Goal: Book appointment/travel/reservation

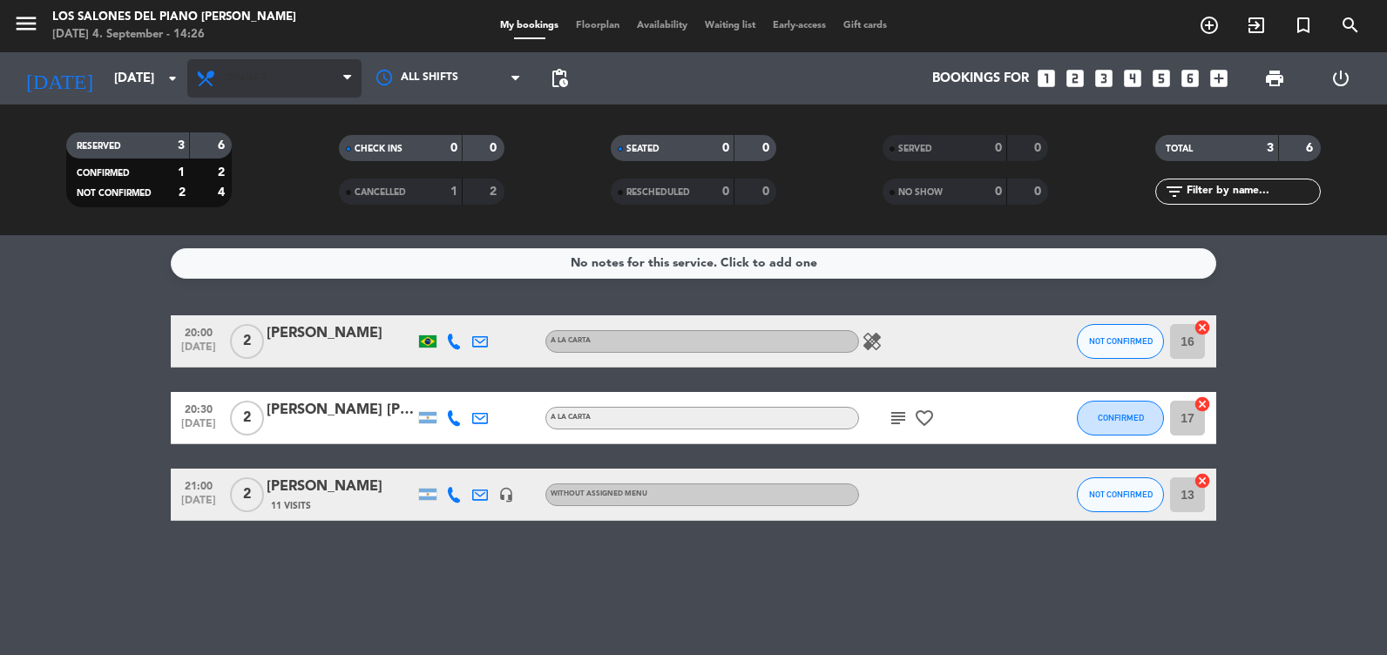
click at [253, 93] on span "Dinner" at bounding box center [274, 78] width 174 height 38
click at [88, 100] on div "[DATE] [DATE] arrow_drop_down" at bounding box center [100, 78] width 174 height 52
click at [116, 40] on div "[DATE] 4. September - 14:53" at bounding box center [174, 34] width 244 height 17
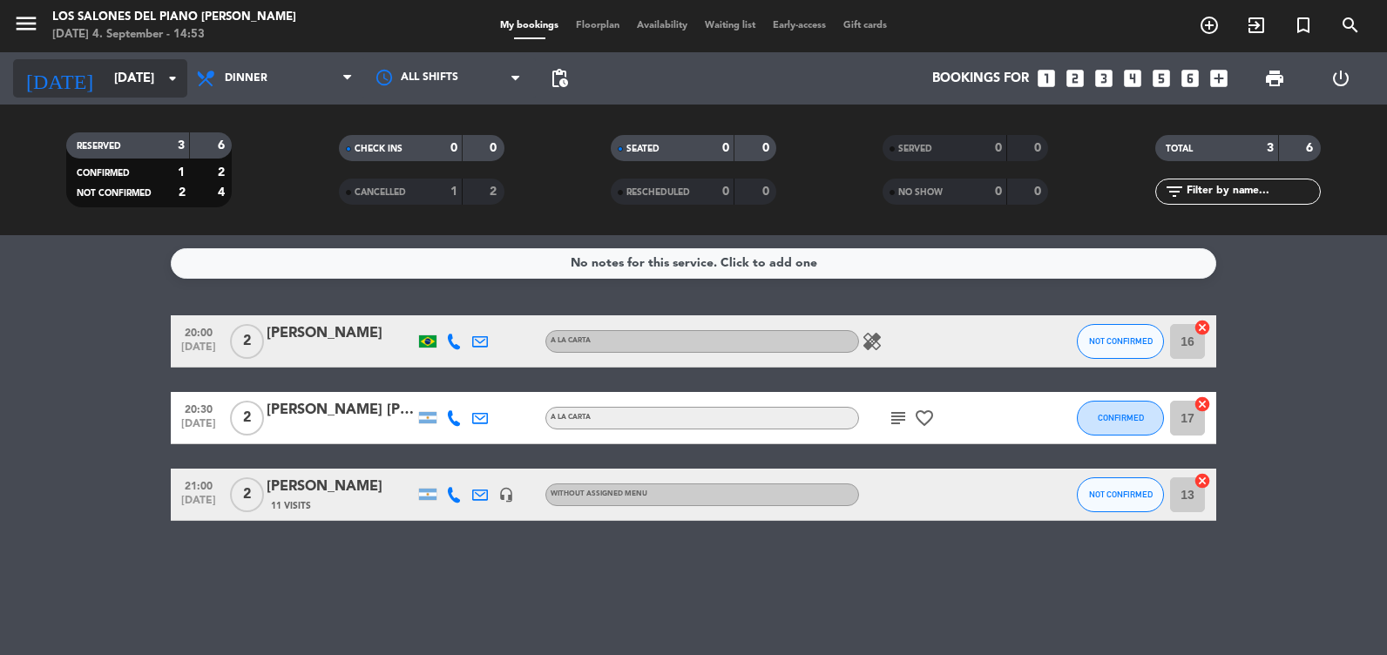
click at [116, 74] on input "[DATE]" at bounding box center [188, 79] width 167 height 32
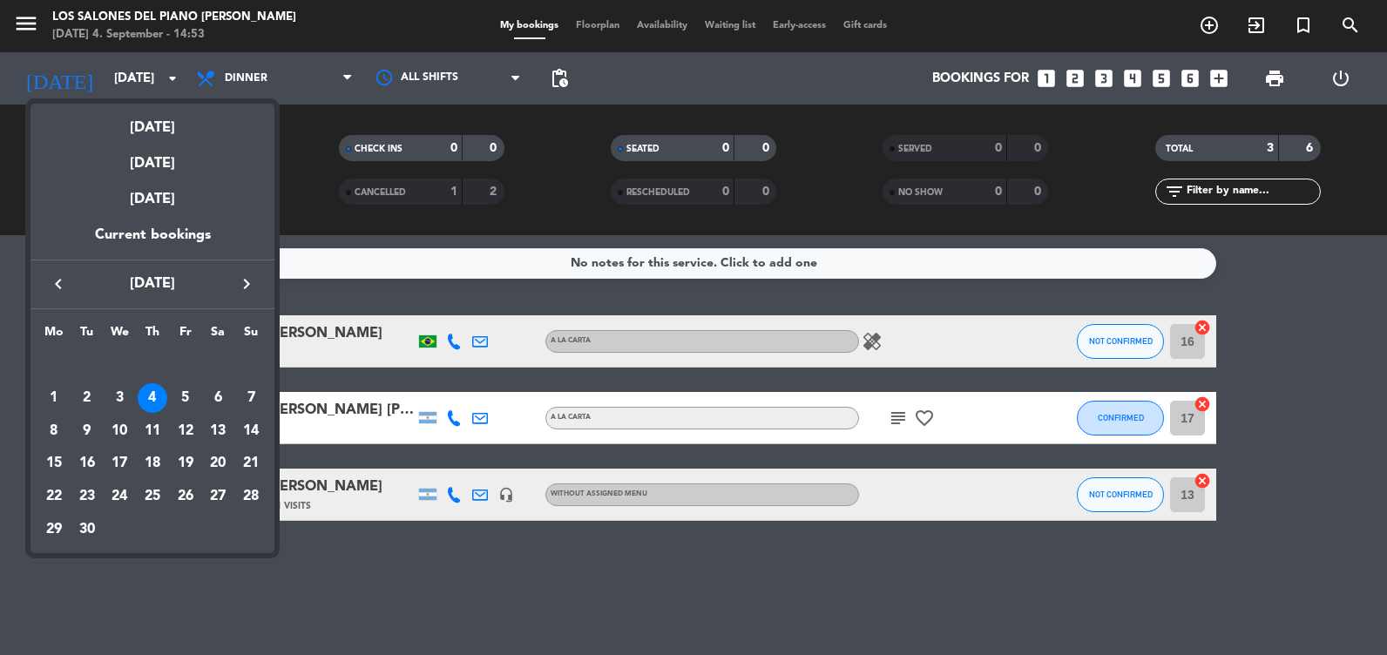
click at [245, 59] on div at bounding box center [693, 327] width 1387 height 655
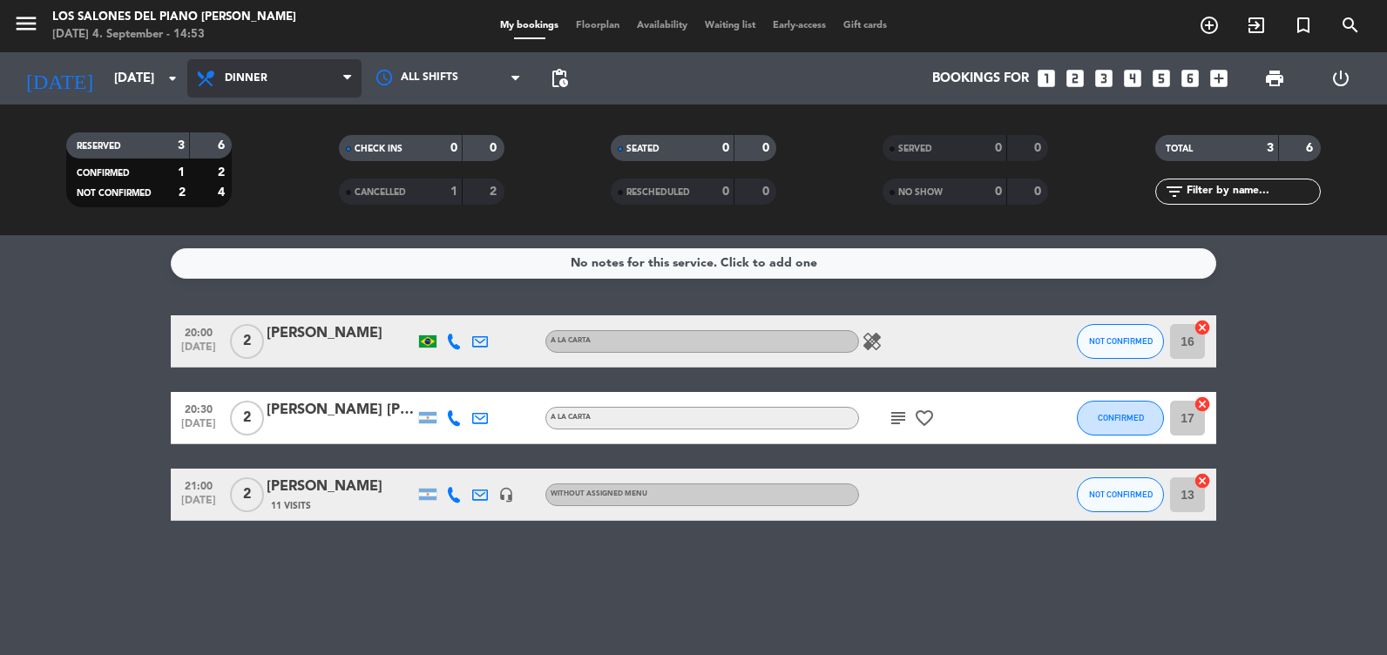
click at [236, 77] on span "Dinner" at bounding box center [246, 78] width 43 height 12
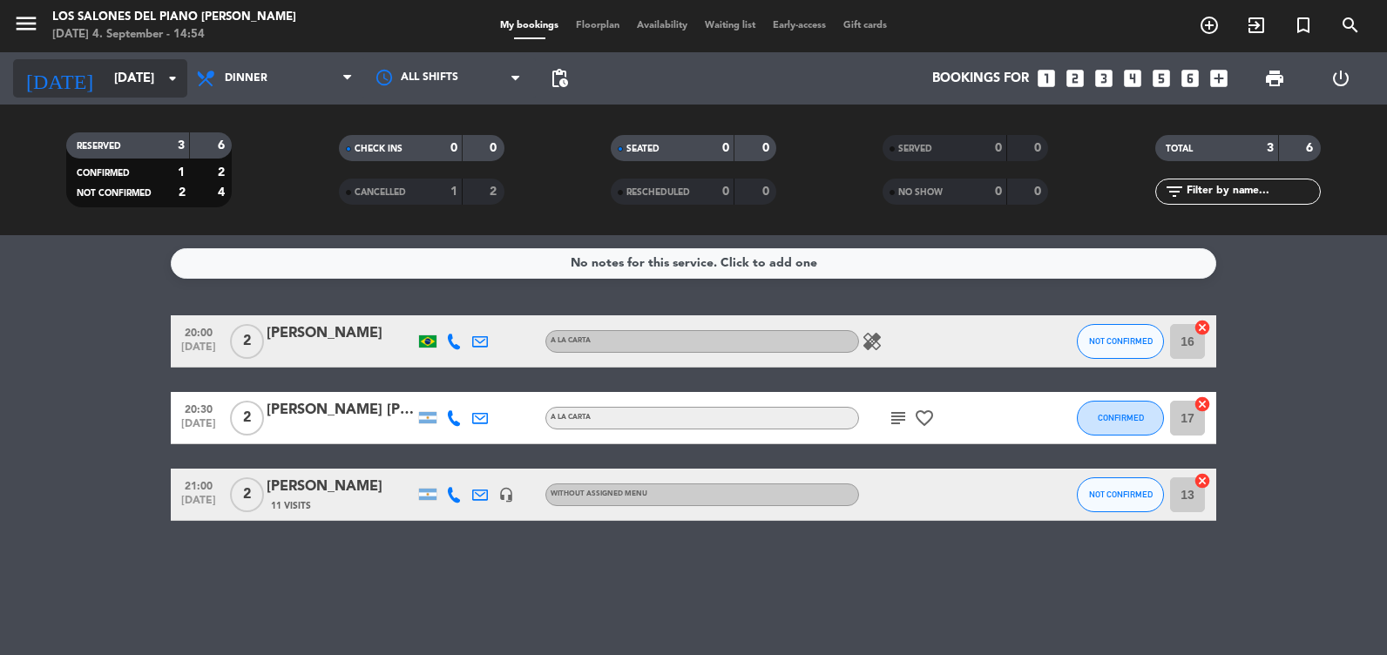
click at [114, 78] on input "[DATE]" at bounding box center [188, 79] width 167 height 32
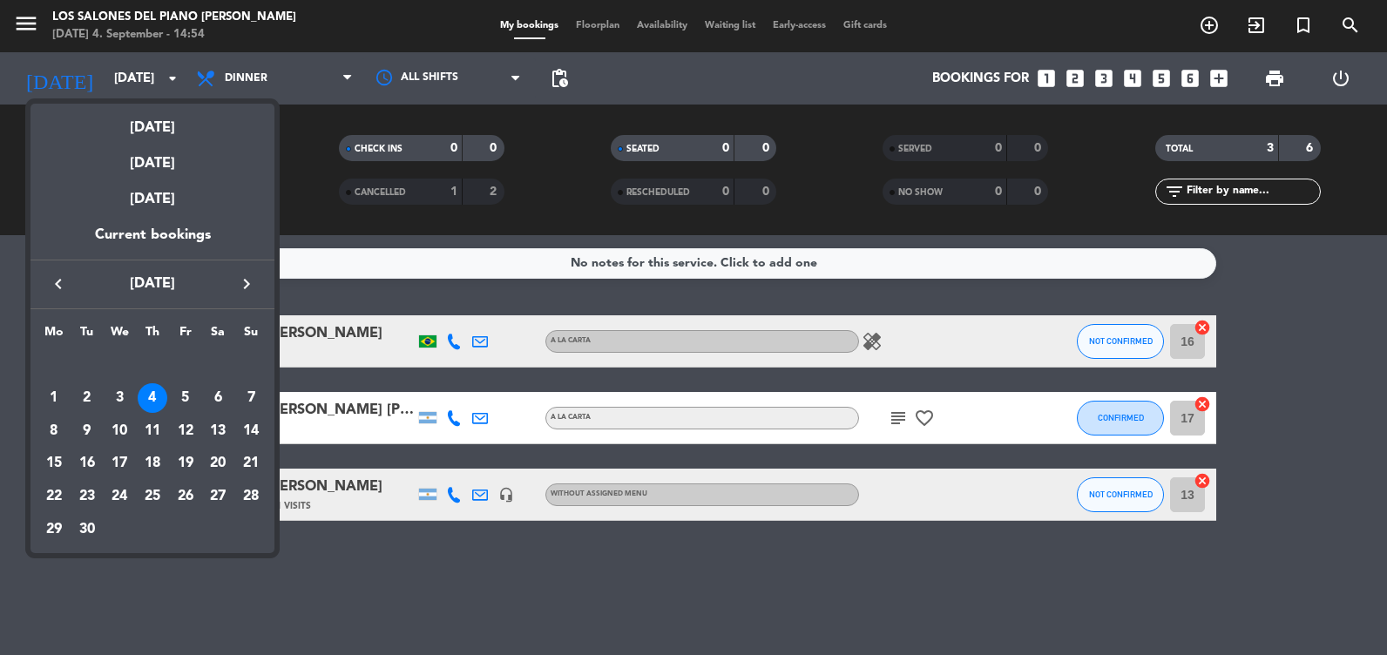
click at [58, 292] on icon "keyboard_arrow_left" at bounding box center [58, 284] width 21 height 21
click at [232, 282] on button "keyboard_arrow_right" at bounding box center [246, 284] width 31 height 23
click at [248, 282] on icon "keyboard_arrow_right" at bounding box center [246, 284] width 21 height 21
click at [58, 281] on icon "keyboard_arrow_left" at bounding box center [58, 284] width 21 height 21
click at [163, 424] on div "11" at bounding box center [153, 432] width 30 height 30
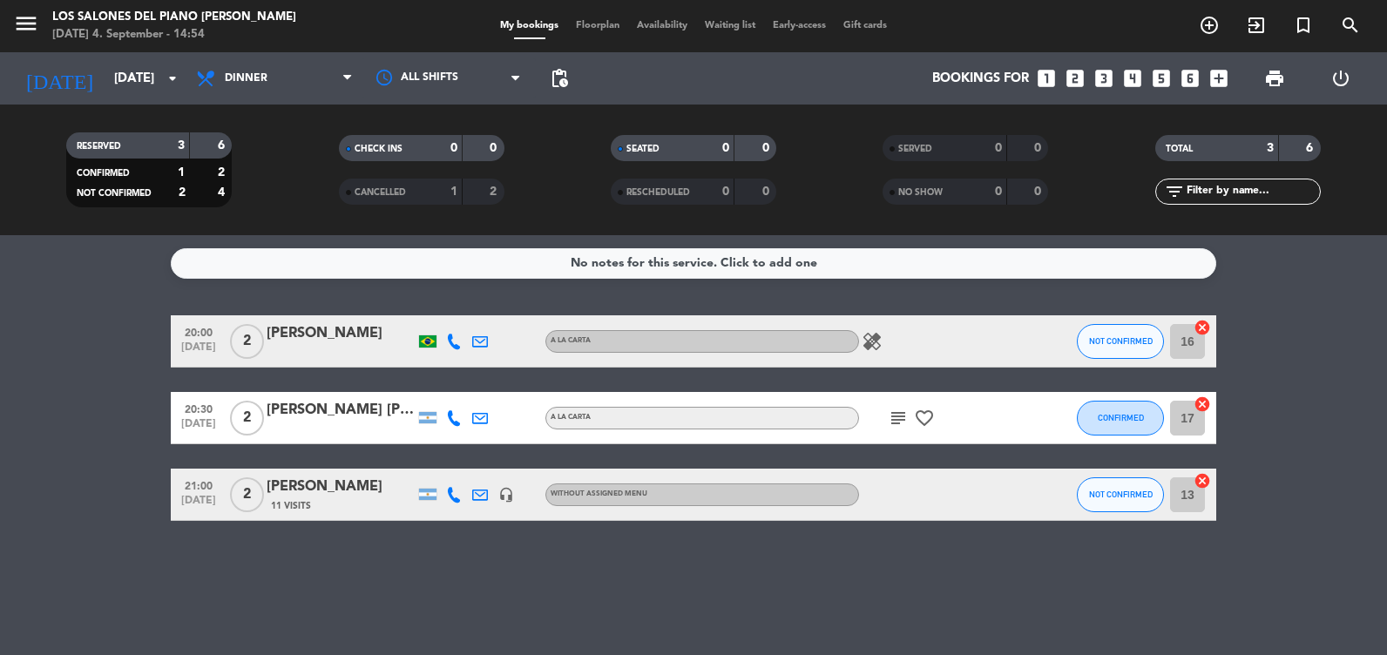
type input "[DATE]"
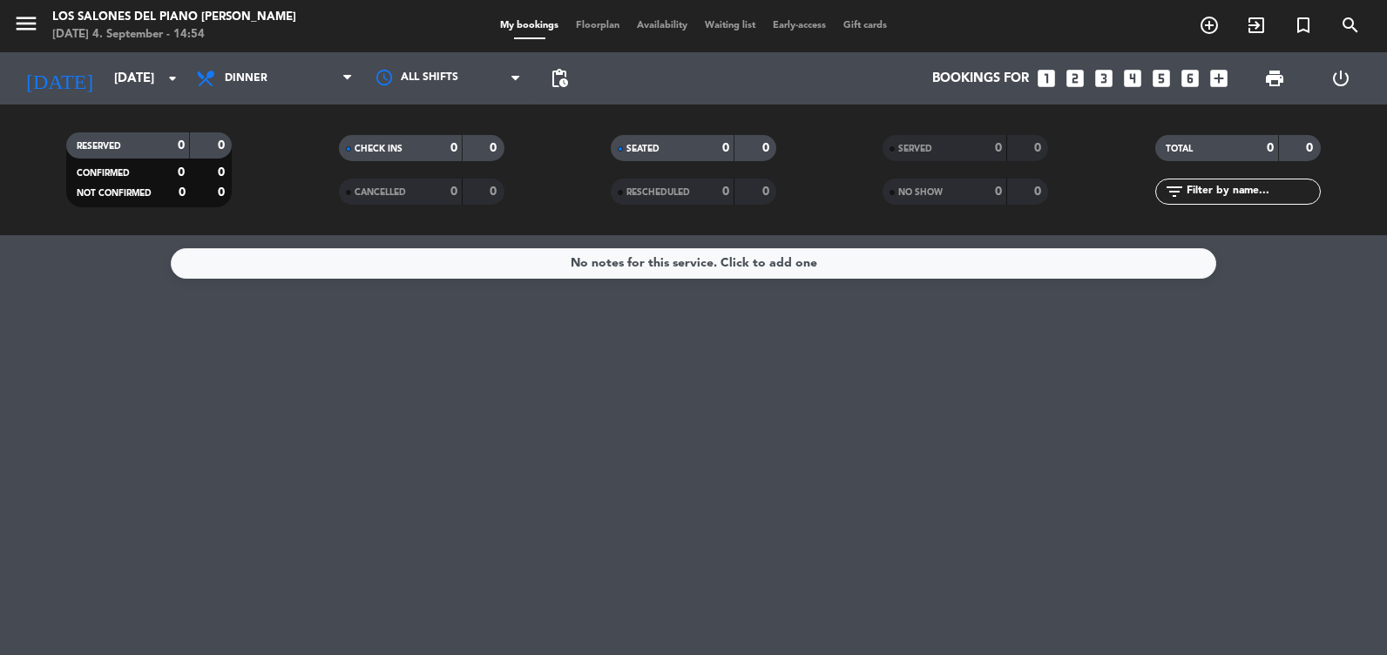
click at [1075, 69] on icon "looks_two" at bounding box center [1075, 78] width 23 height 23
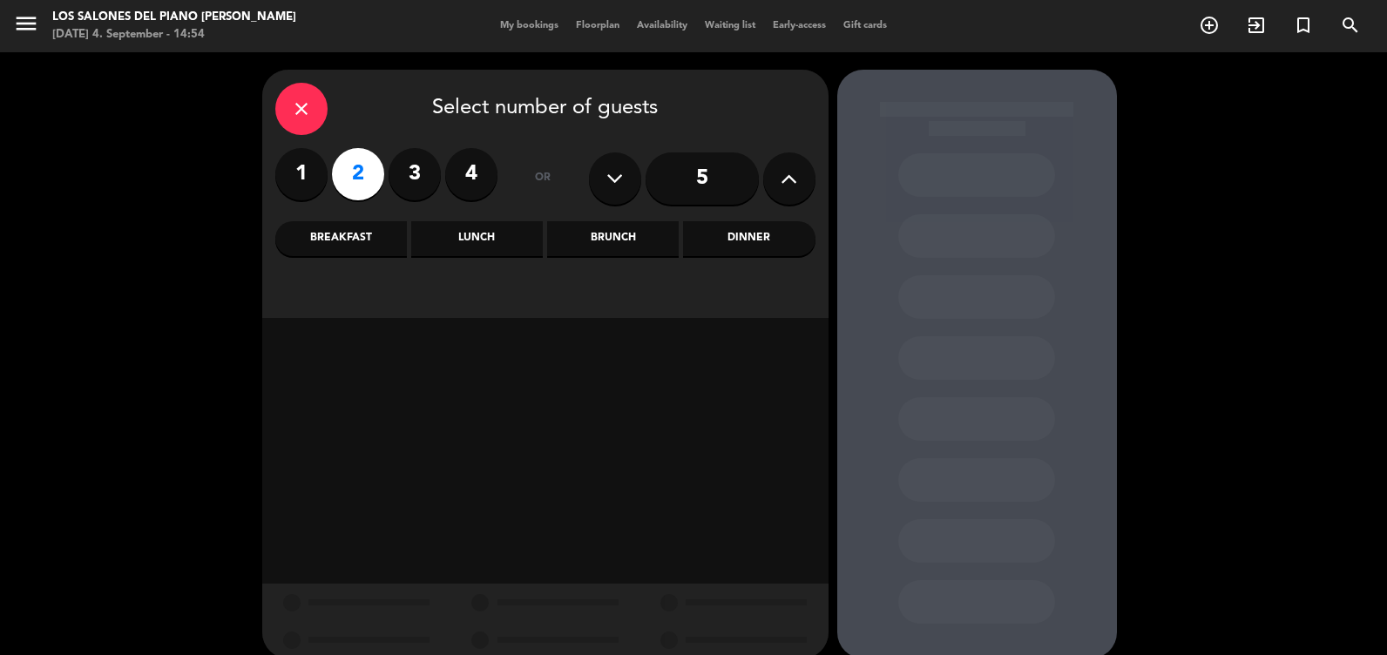
click at [650, 234] on div "Brunch" at bounding box center [613, 238] width 132 height 35
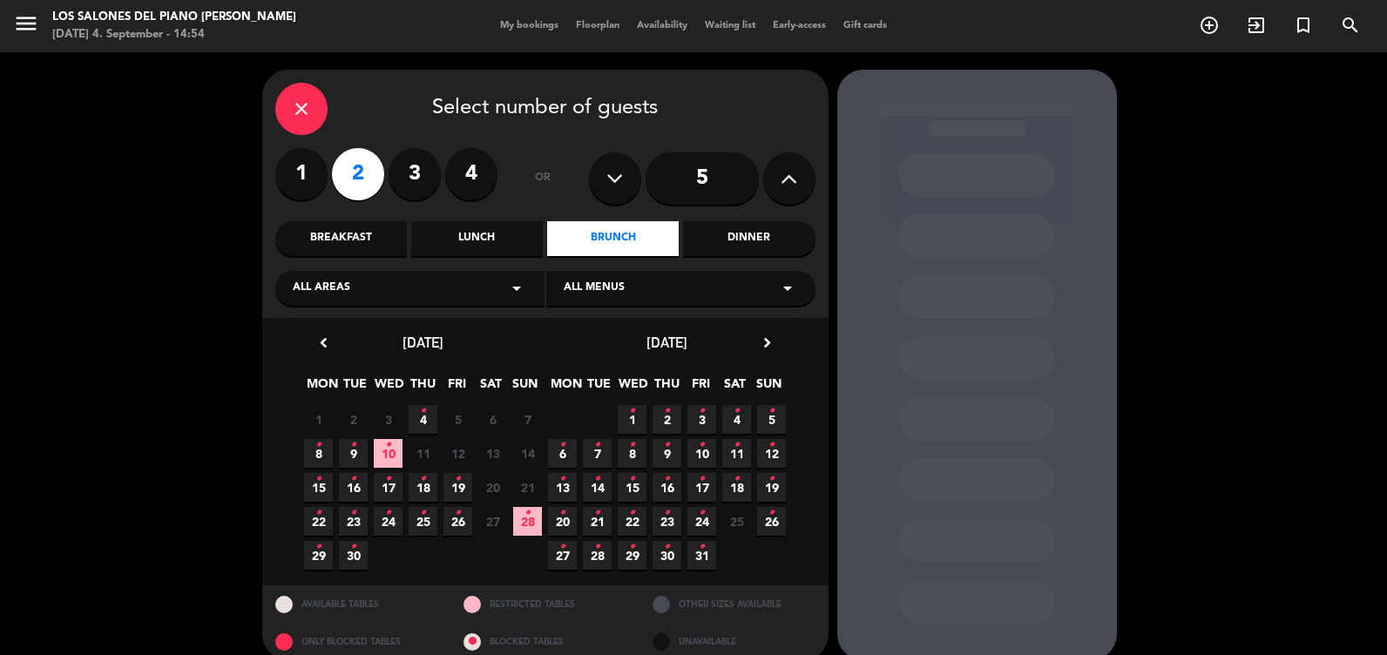
click at [536, 224] on div "Lunch" at bounding box center [477, 238] width 132 height 35
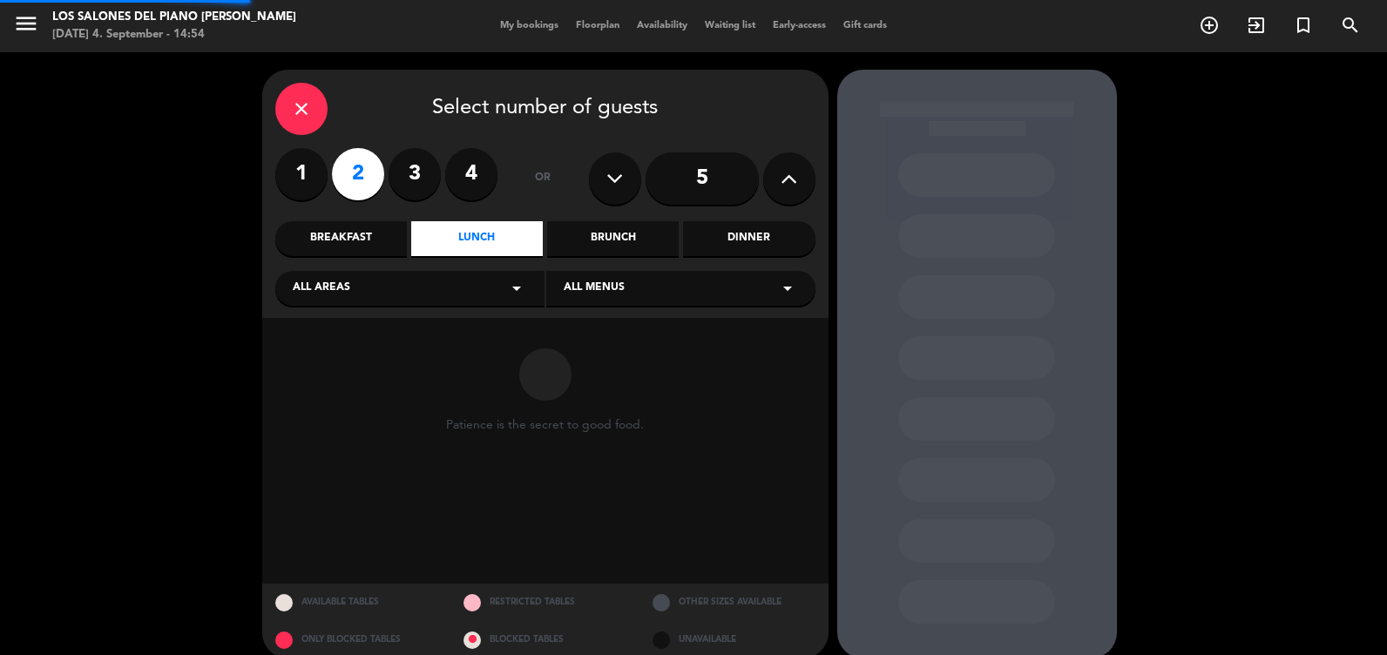
click at [589, 236] on div "Brunch" at bounding box center [613, 238] width 132 height 35
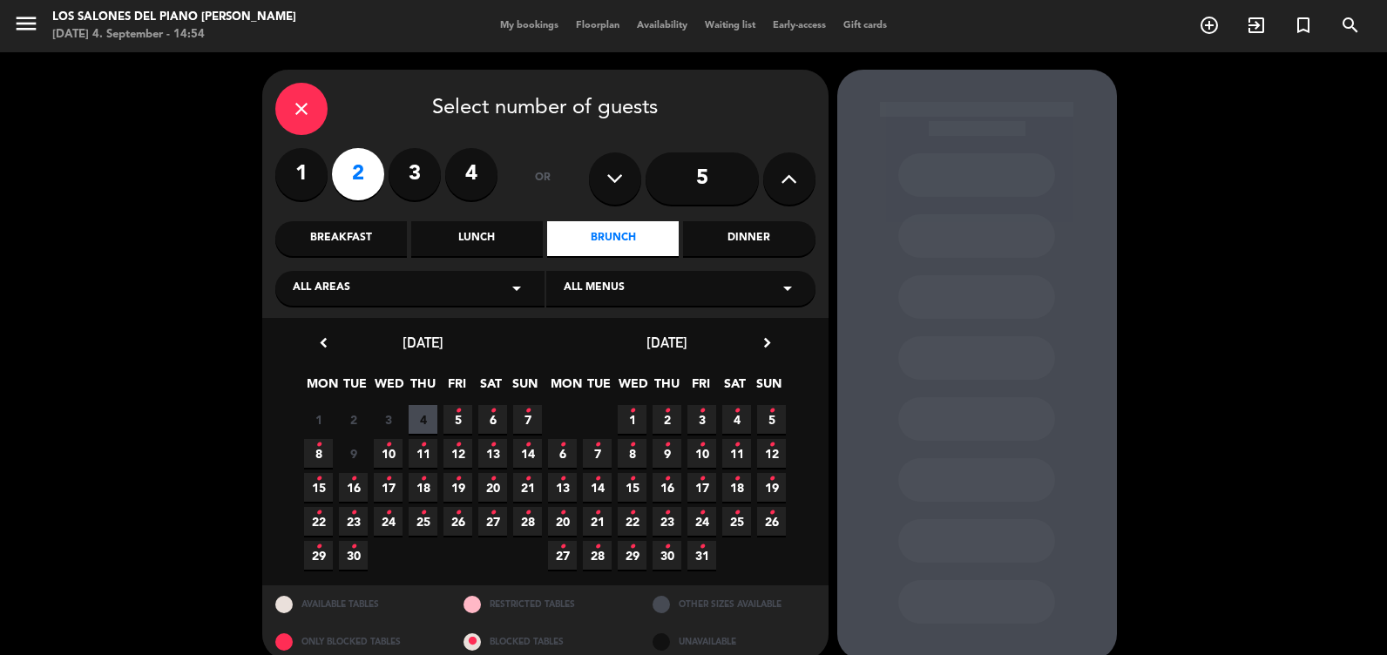
click at [431, 454] on span "11 •" at bounding box center [423, 453] width 29 height 29
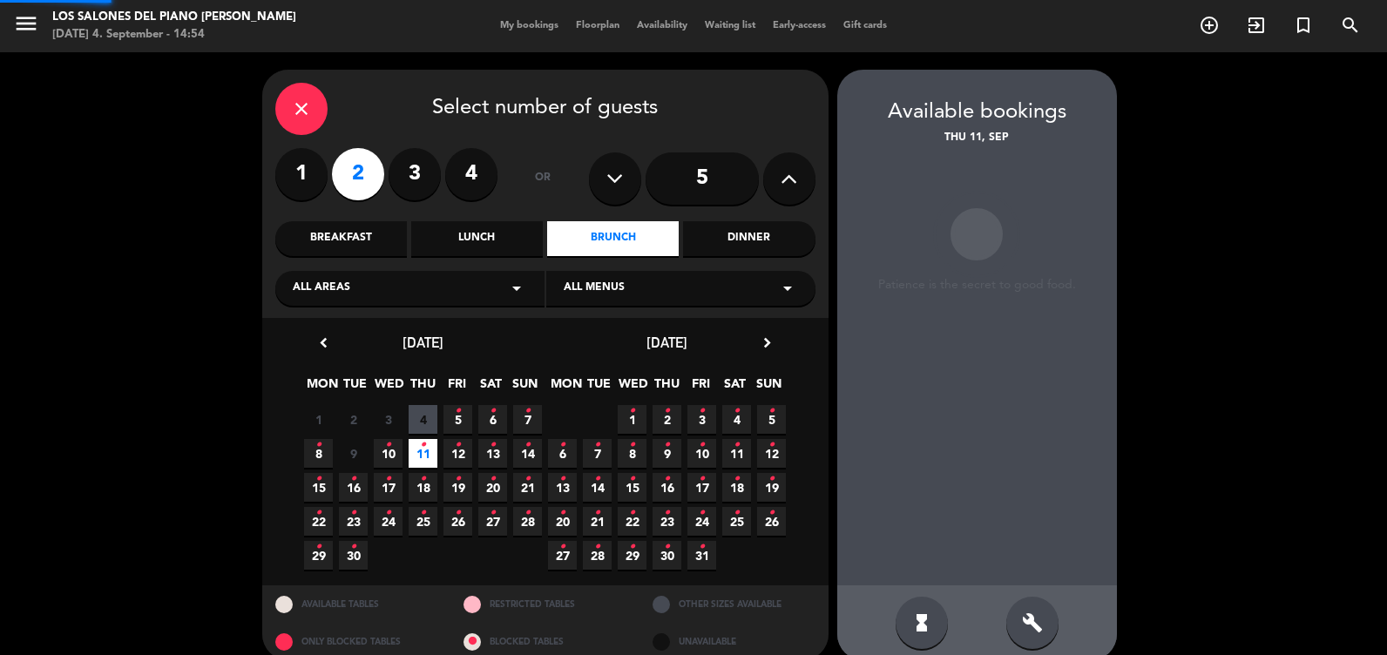
scroll to position [22, 0]
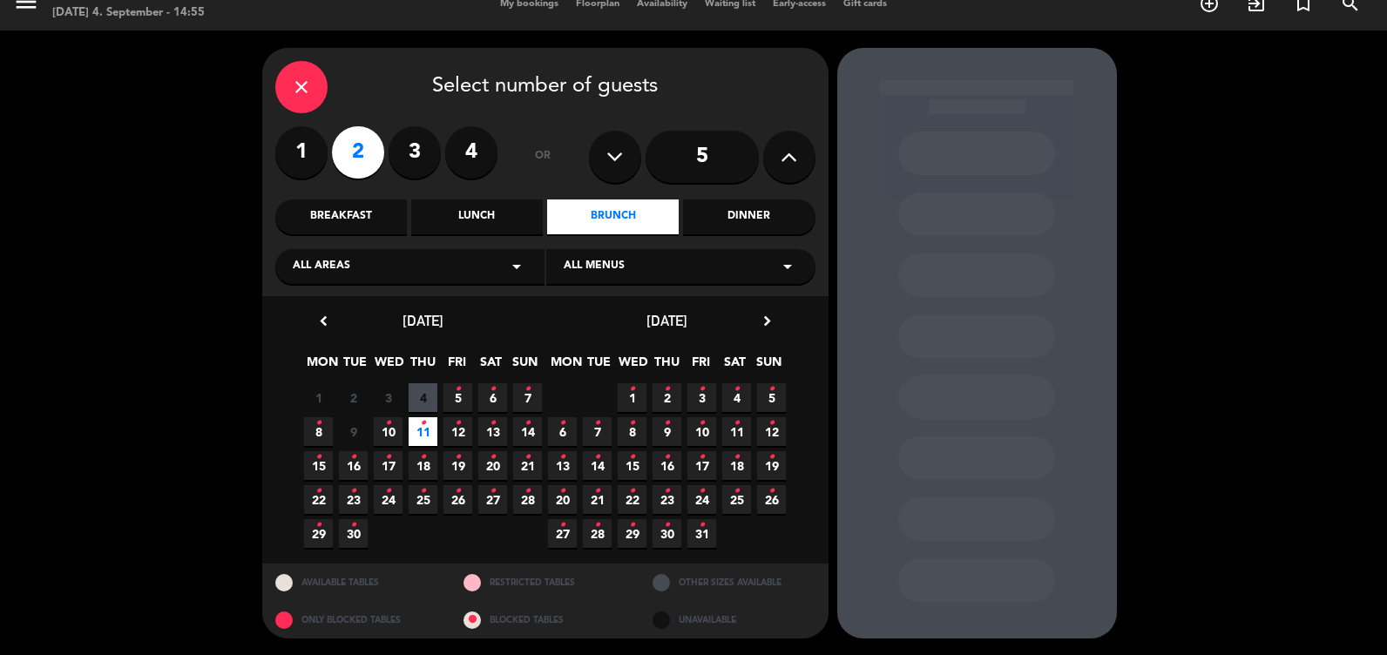
click at [436, 431] on span "11 •" at bounding box center [423, 431] width 29 height 29
click at [614, 218] on div "Brunch" at bounding box center [613, 217] width 132 height 35
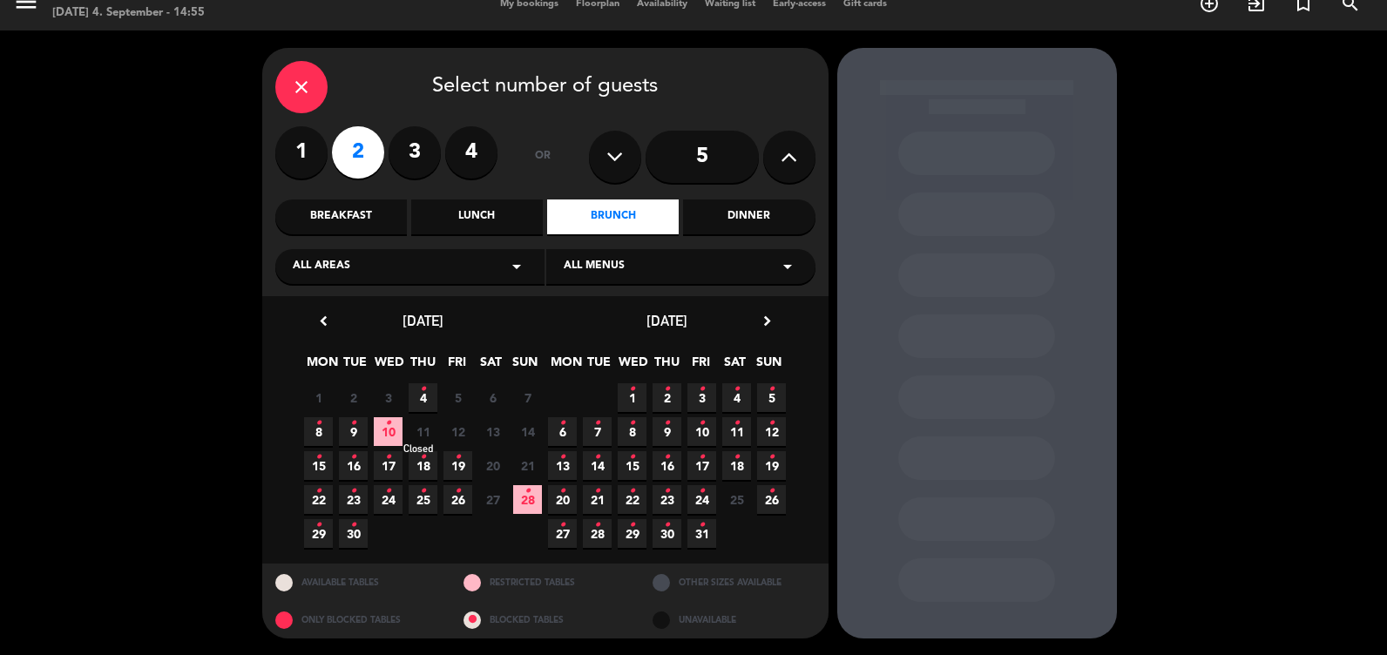
click at [419, 446] on div "Closed" at bounding box center [419, 449] width 30 height 6
click at [423, 463] on icon "•" at bounding box center [423, 458] width 6 height 28
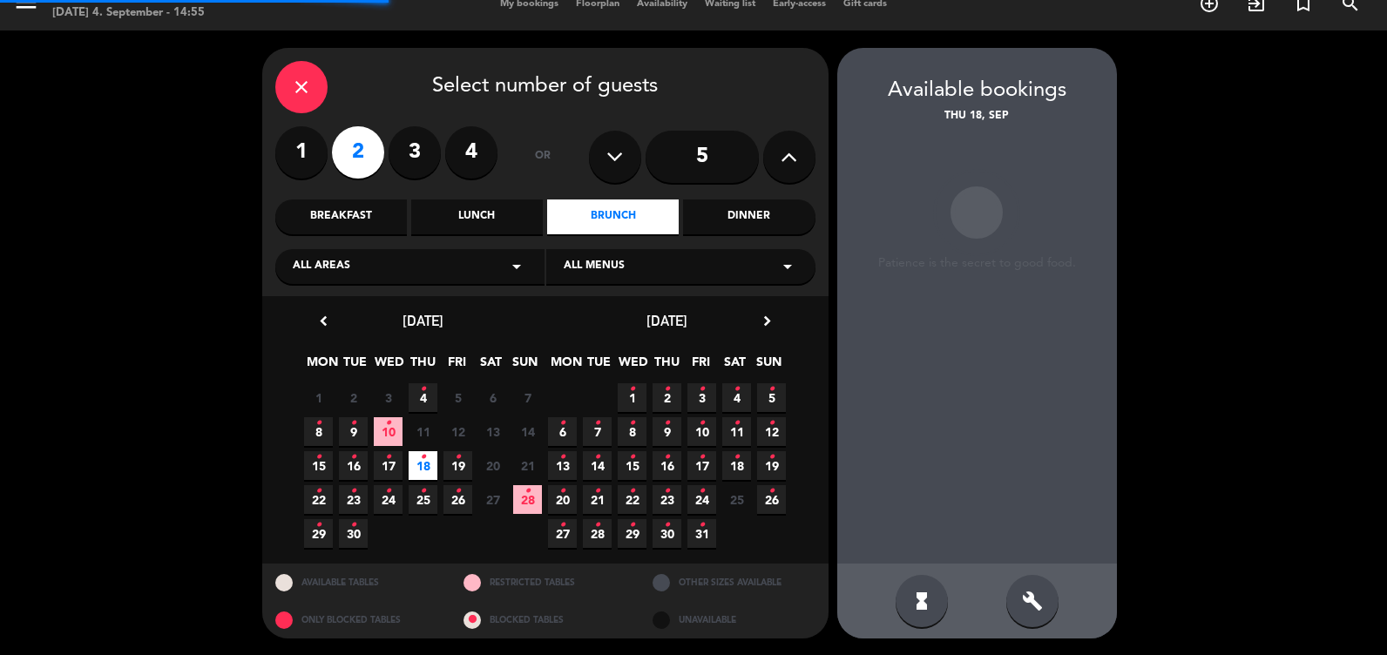
click at [391, 430] on span "10 •" at bounding box center [388, 431] width 29 height 29
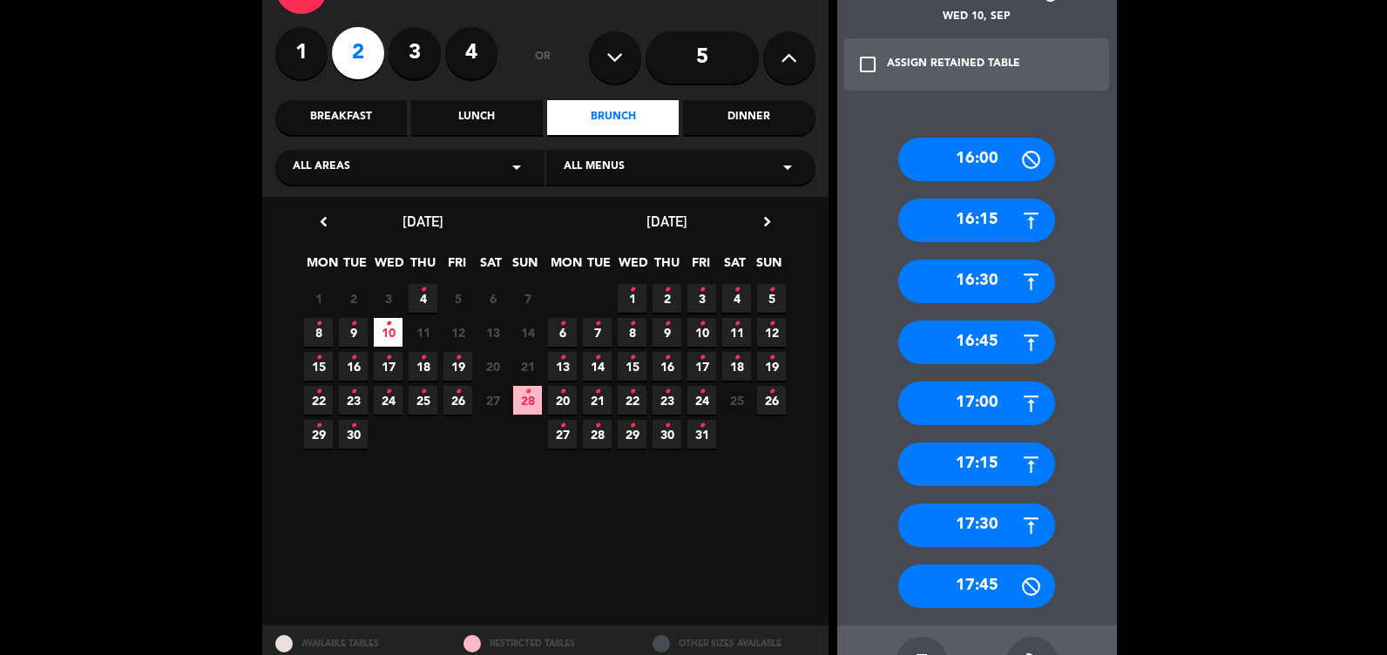
scroll to position [184, 0]
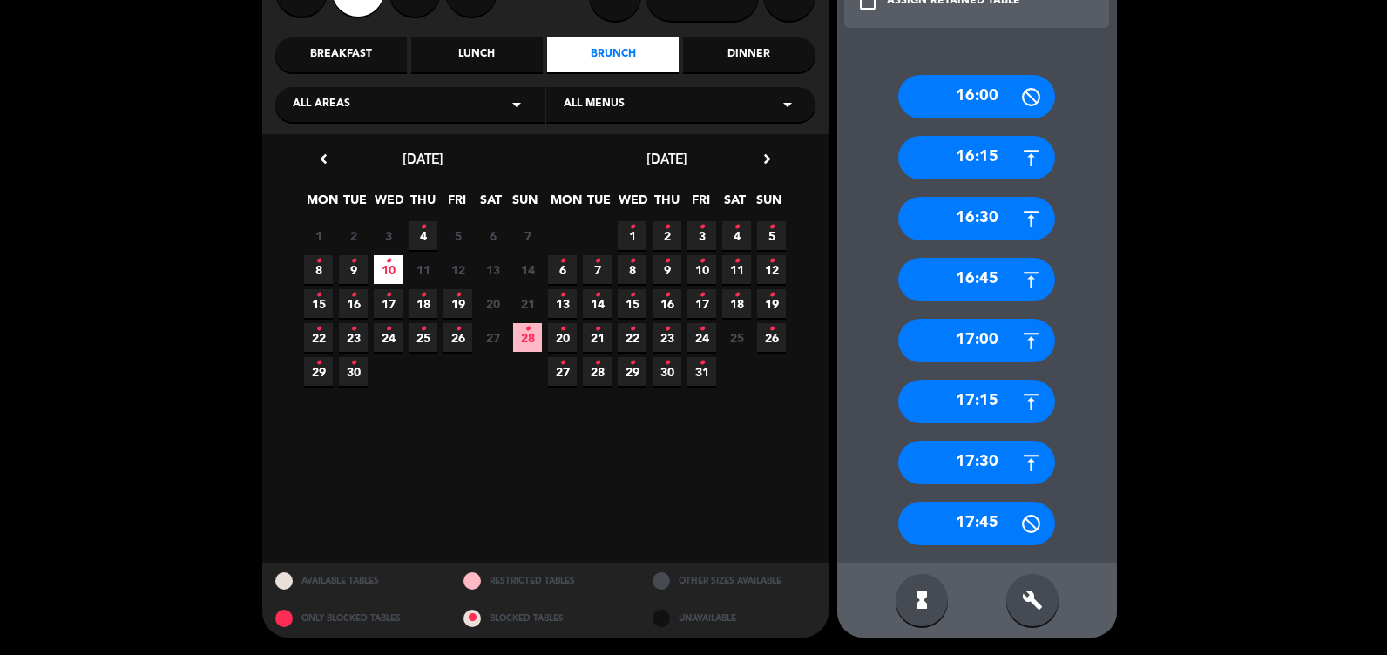
click at [395, 264] on span "10 •" at bounding box center [388, 269] width 29 height 29
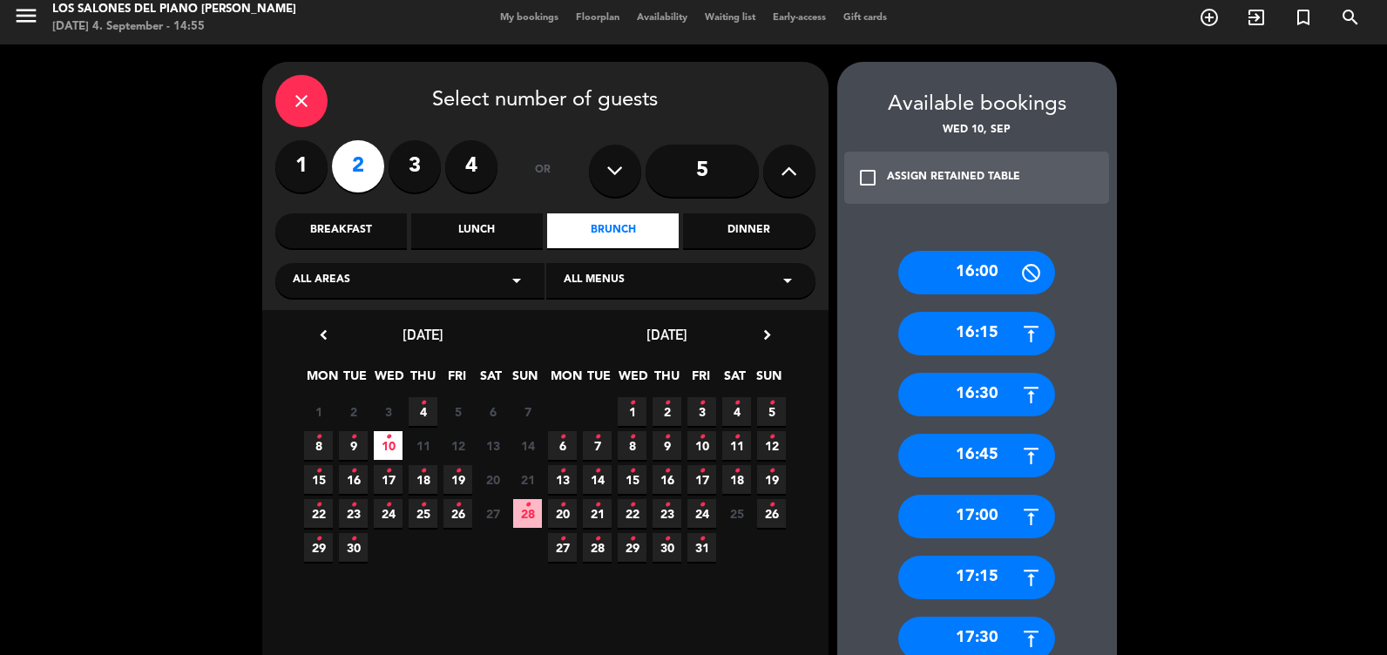
scroll to position [0, 0]
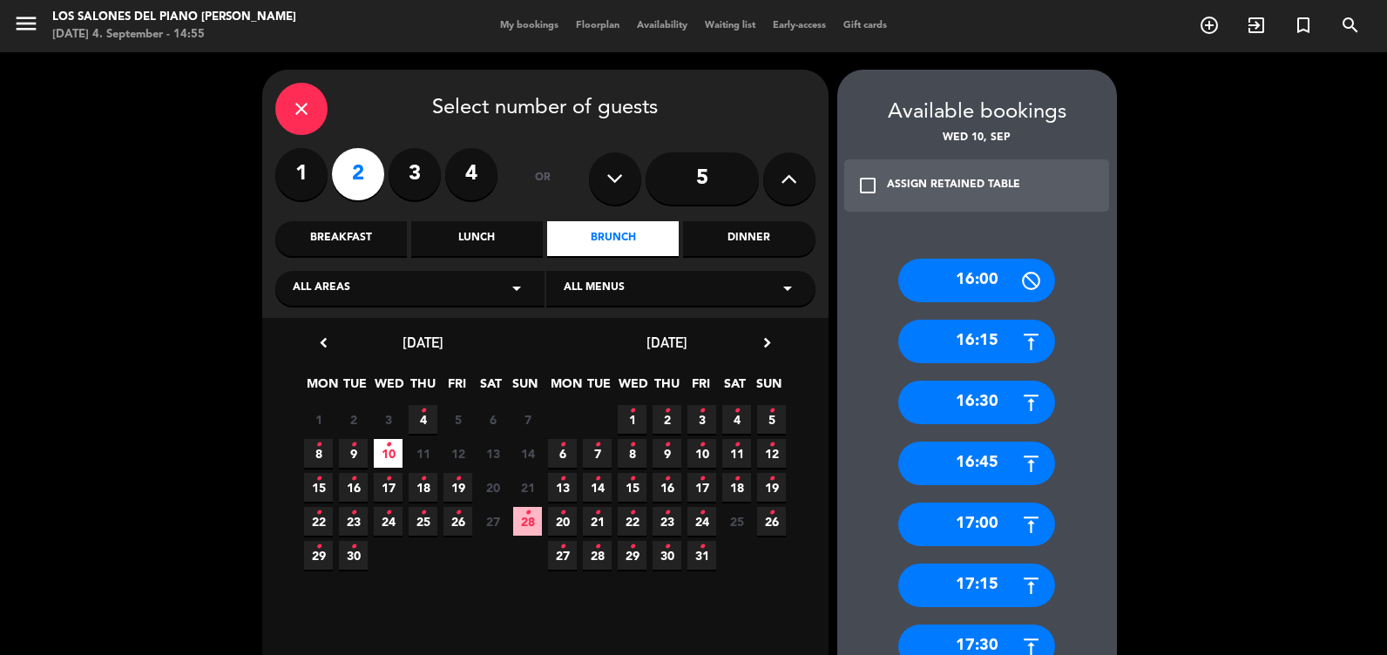
click at [473, 226] on div "Lunch" at bounding box center [477, 238] width 132 height 35
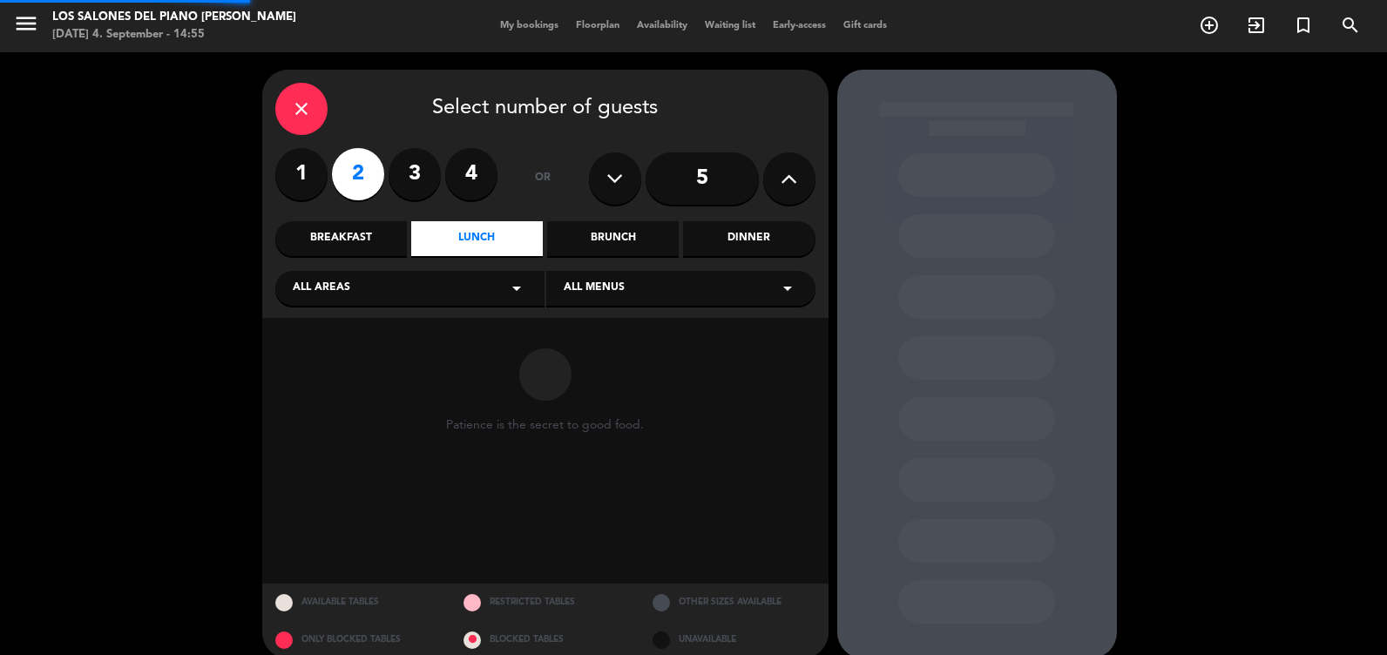
click at [585, 238] on div "Brunch" at bounding box center [613, 238] width 132 height 35
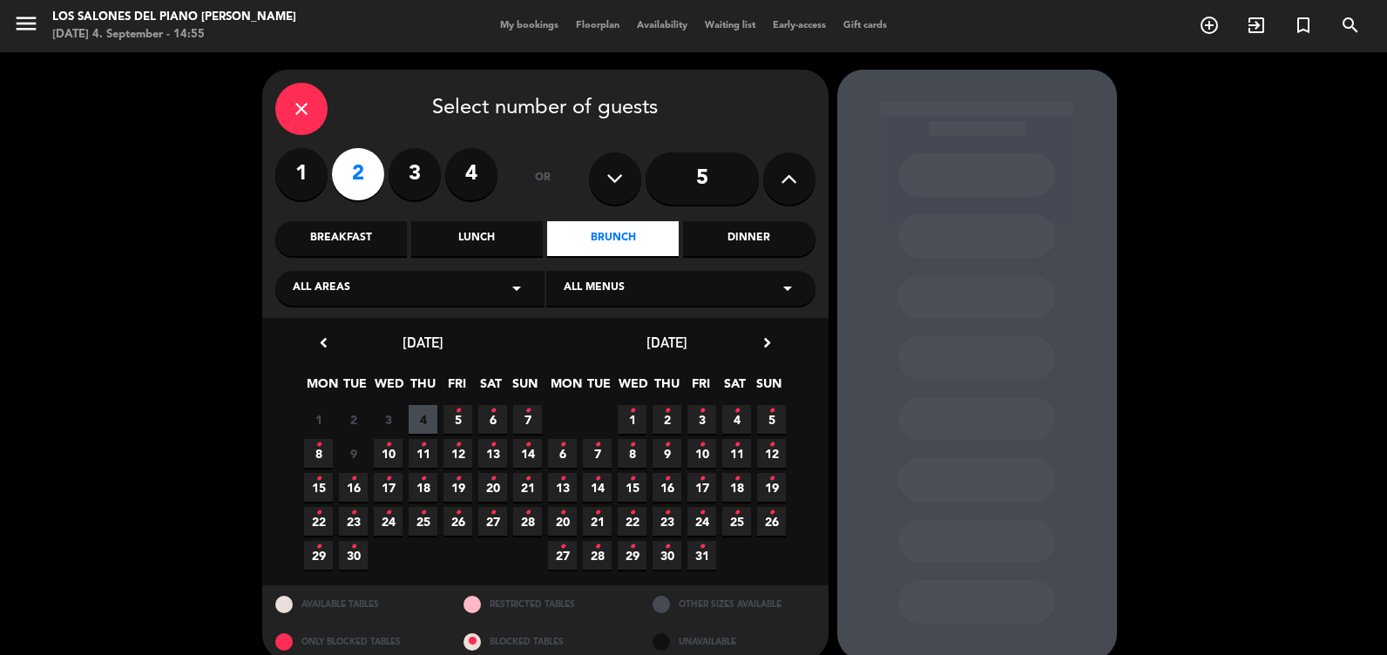
click at [417, 451] on span "11 •" at bounding box center [423, 453] width 29 height 29
